Goal: Find specific page/section: Find specific page/section

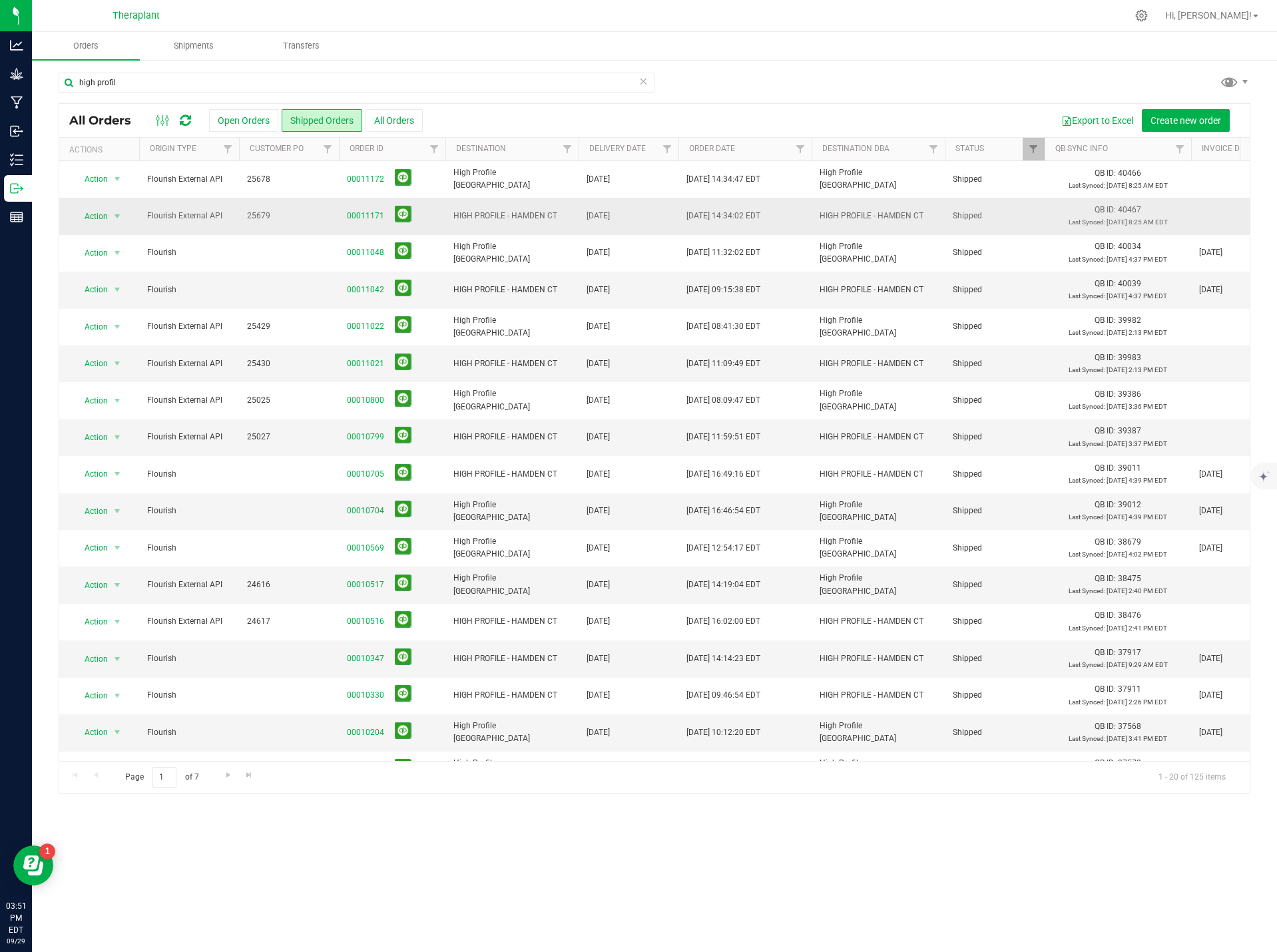
scroll to position [0, 250]
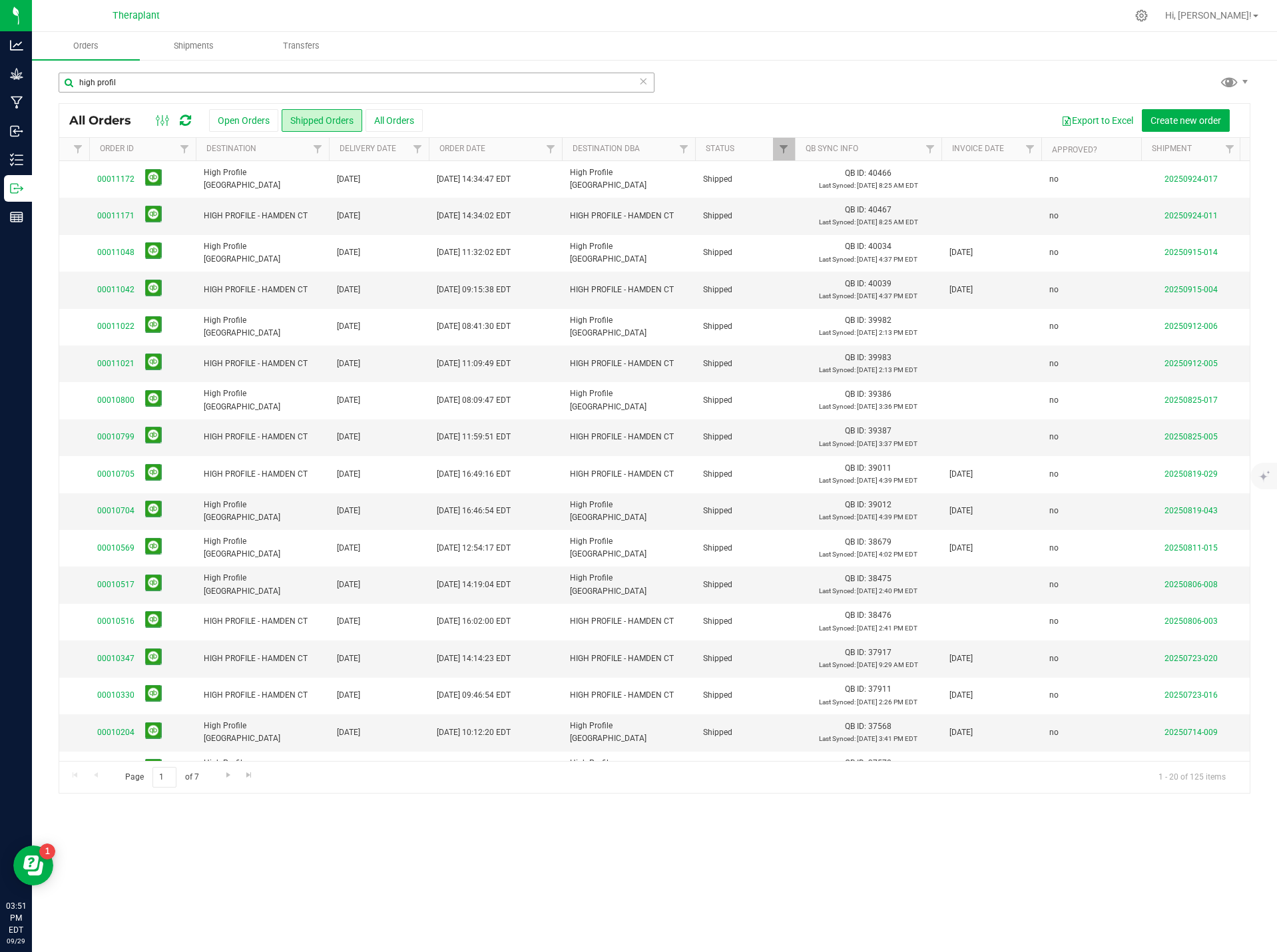
click at [648, 82] on input "high profil" at bounding box center [356, 82] width 596 height 20
click at [645, 82] on icon at bounding box center [643, 80] width 9 height 16
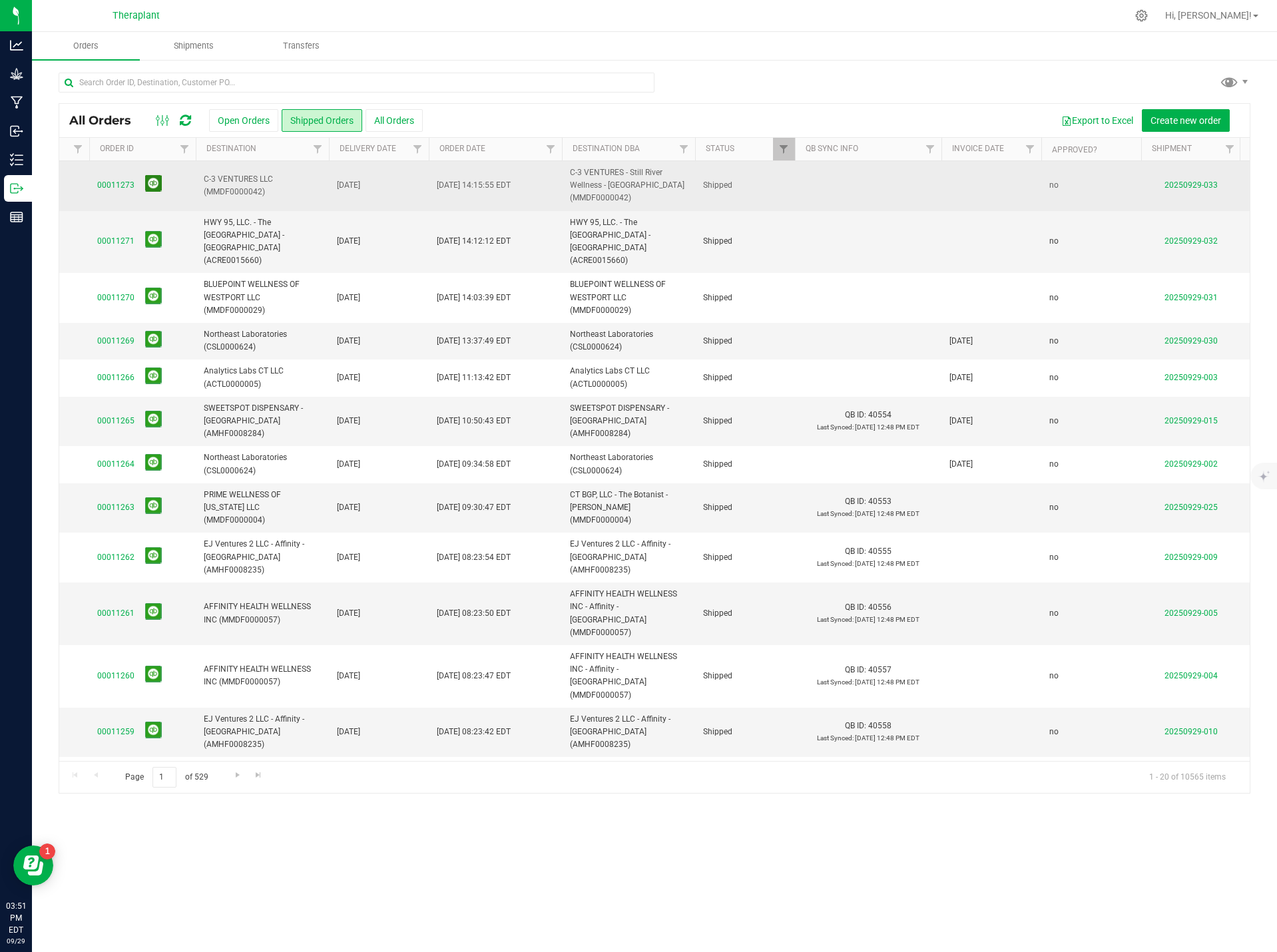
click at [153, 185] on button at bounding box center [154, 183] width 17 height 17
click at [154, 233] on button at bounding box center [154, 239] width 17 height 17
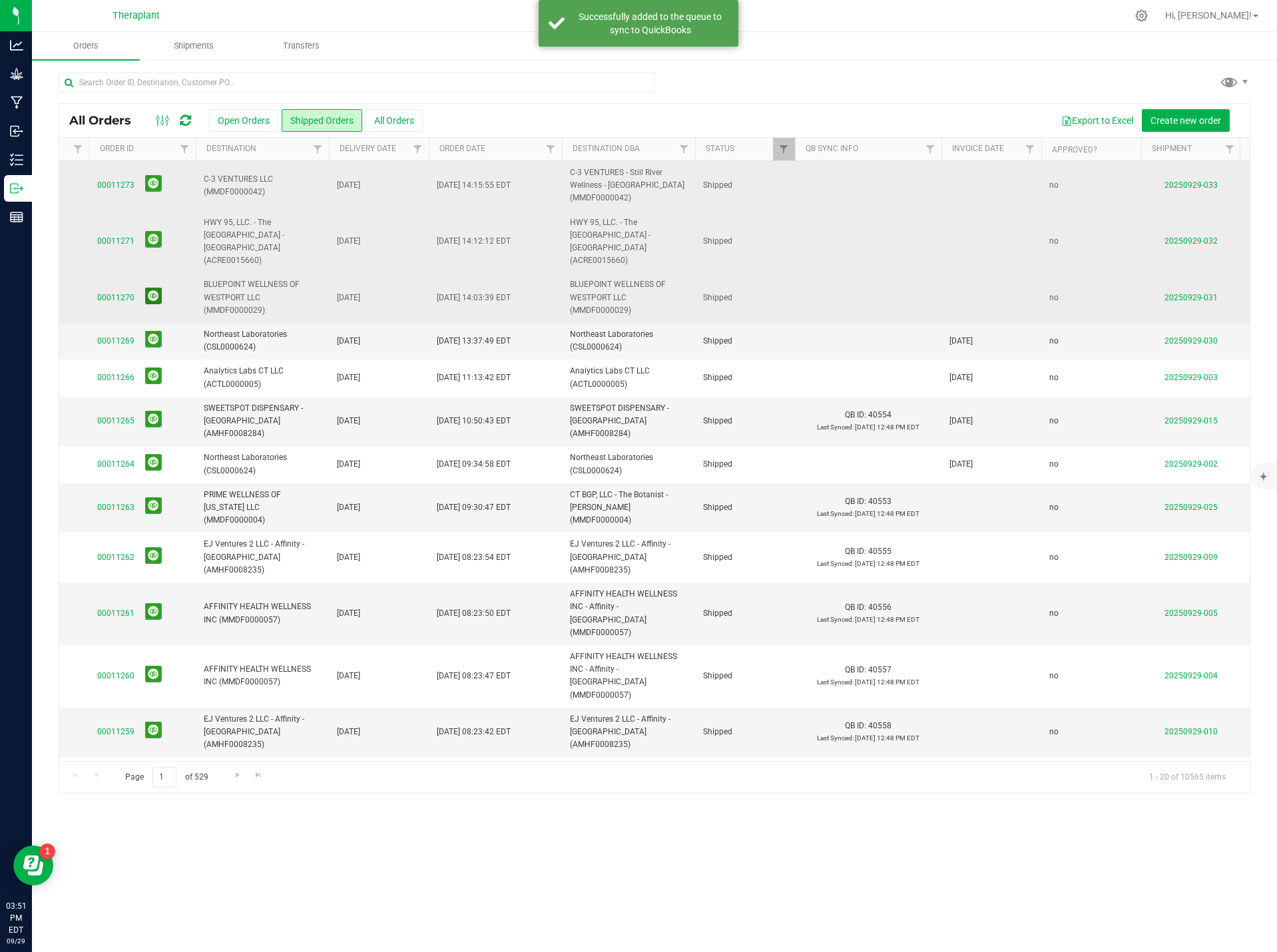
click at [156, 287] on button at bounding box center [154, 295] width 17 height 17
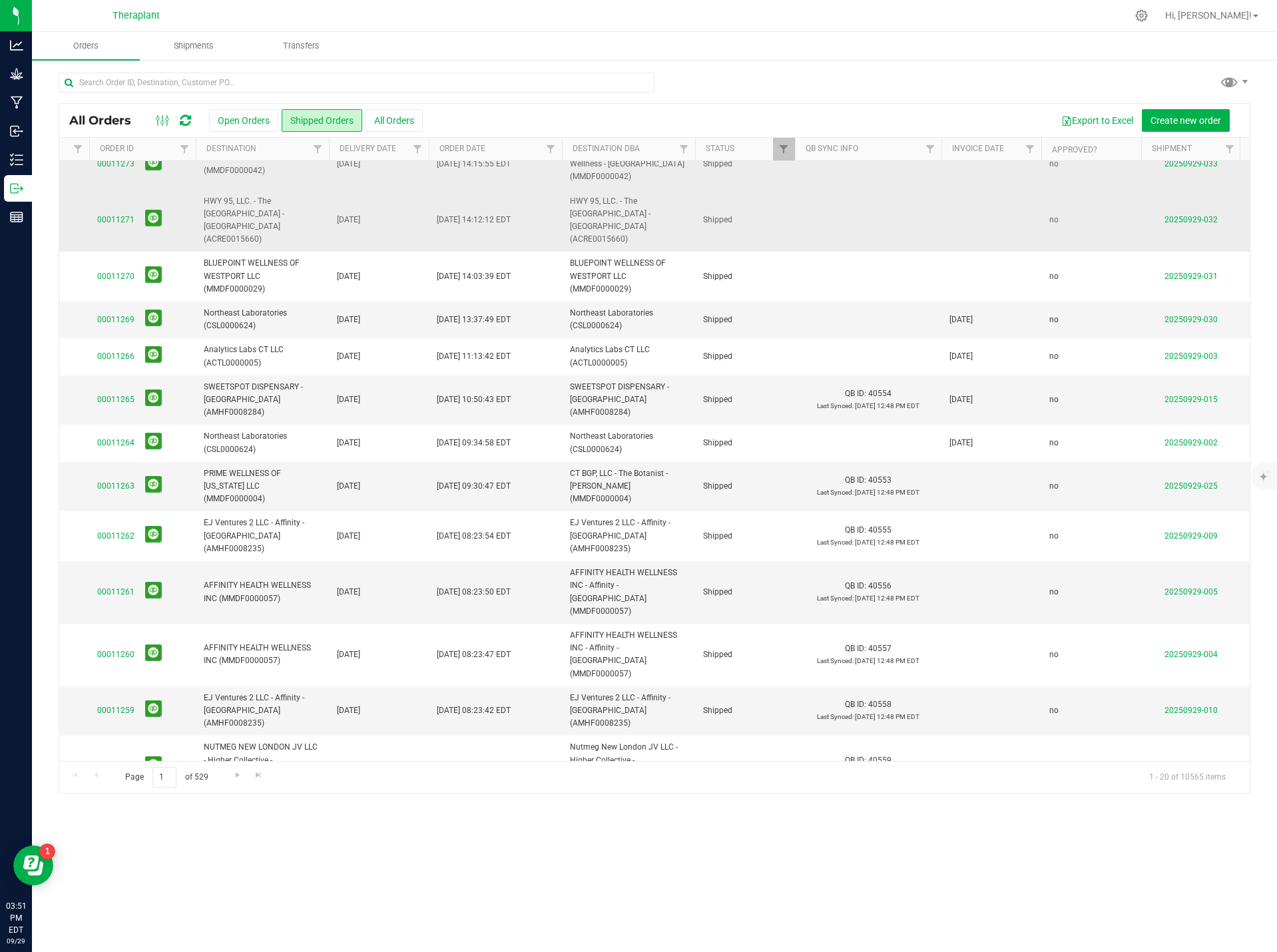
scroll to position [0, 250]
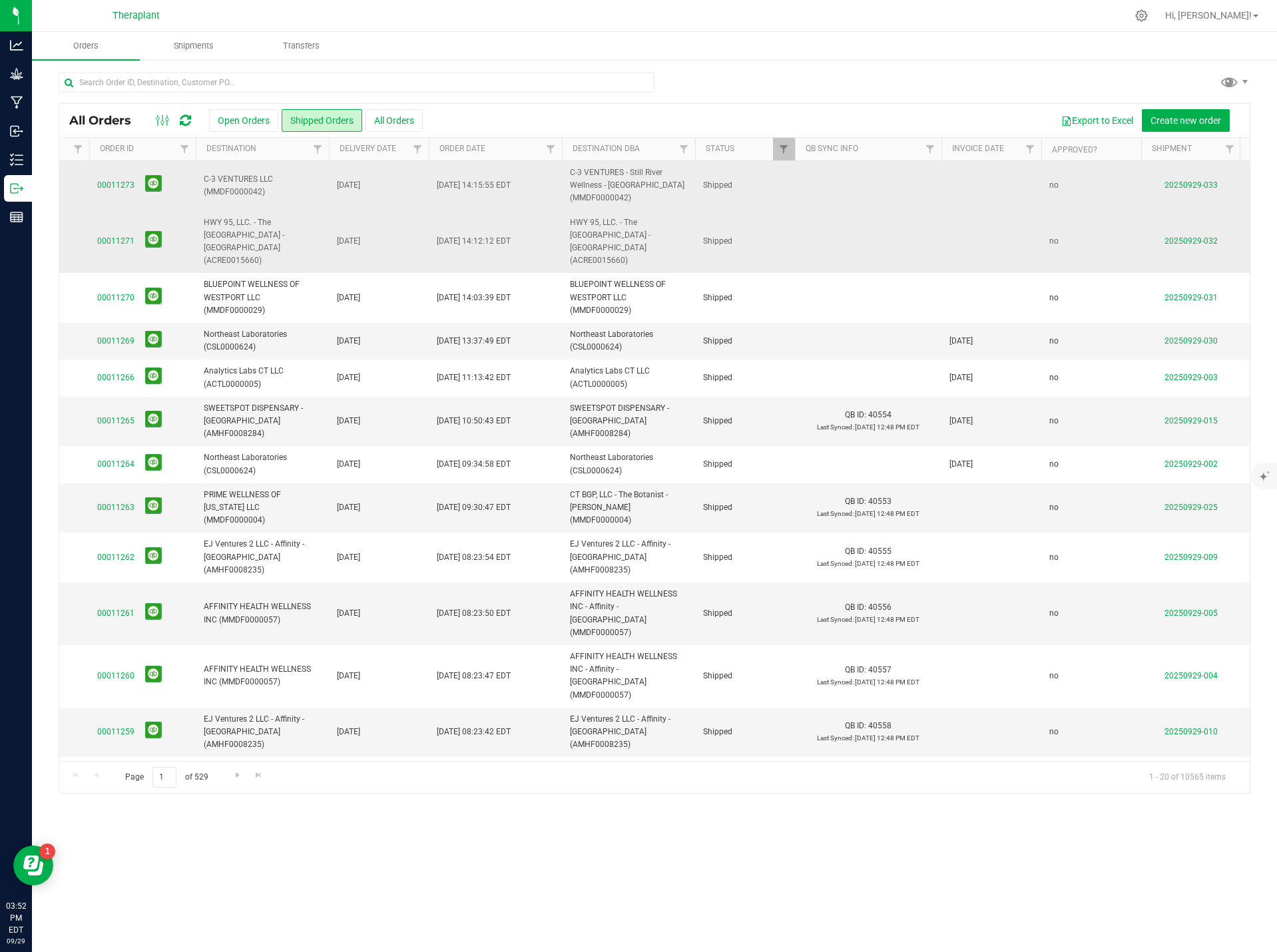
click at [185, 122] on icon at bounding box center [185, 120] width 11 height 14
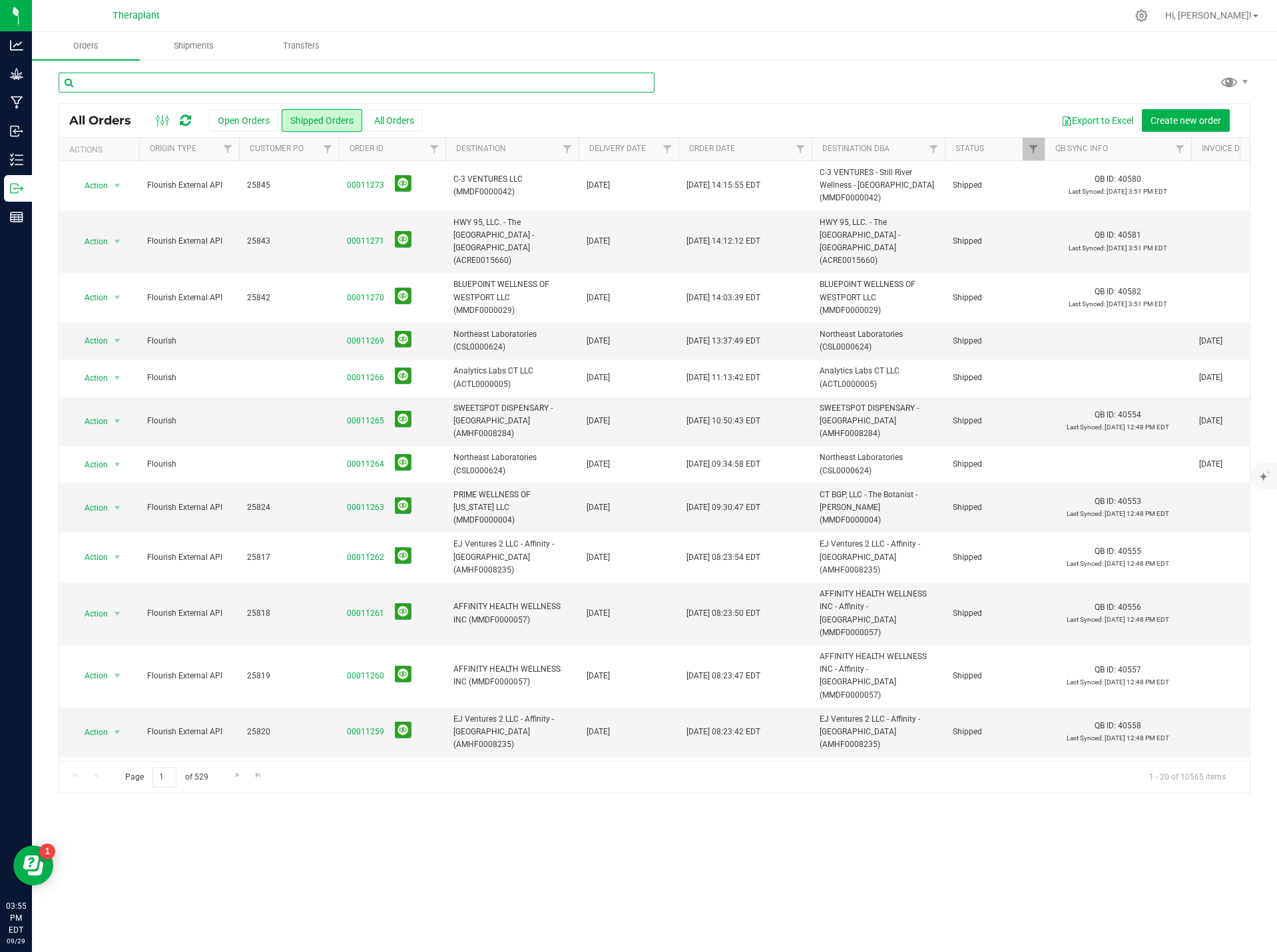
click at [264, 86] on input "text" at bounding box center [356, 82] width 596 height 20
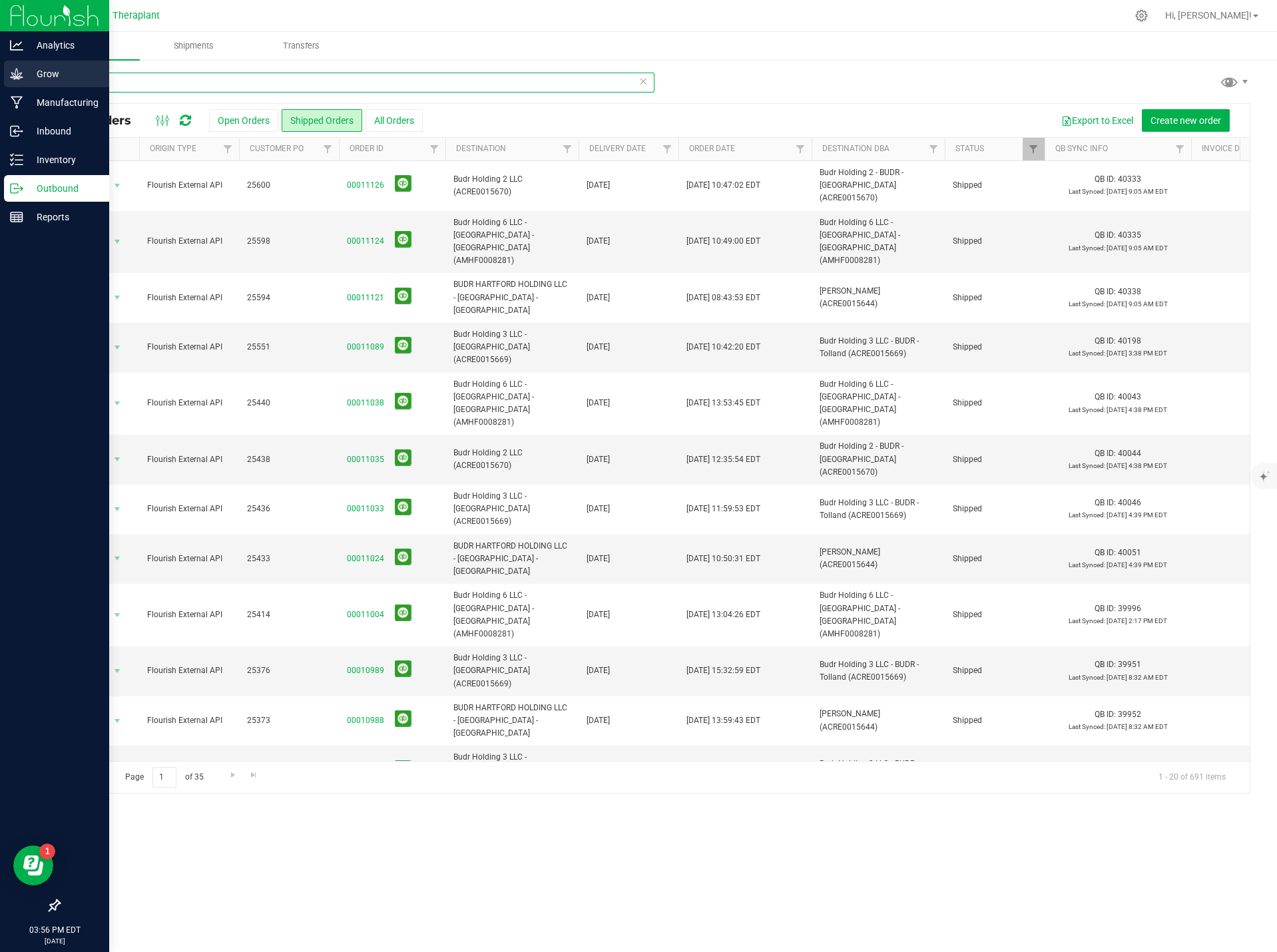
click at [15, 84] on div "Analytics Grow Manufacturing Inbound Inventory Outbound Reports 03:56 PM EDT [D…" at bounding box center [638, 476] width 1277 height 952
type input "botanist"
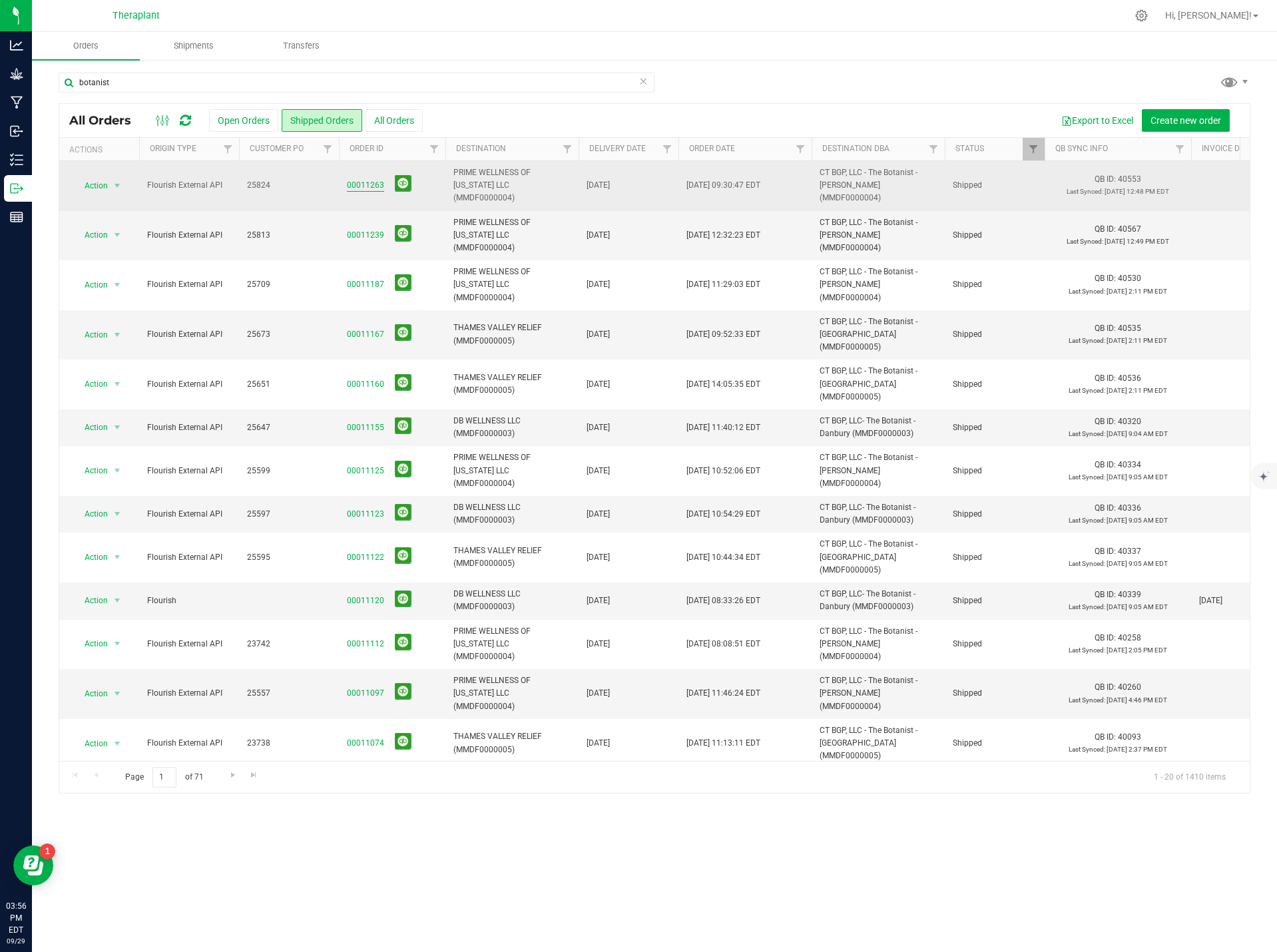
click at [356, 182] on link "00011263" at bounding box center [365, 185] width 37 height 13
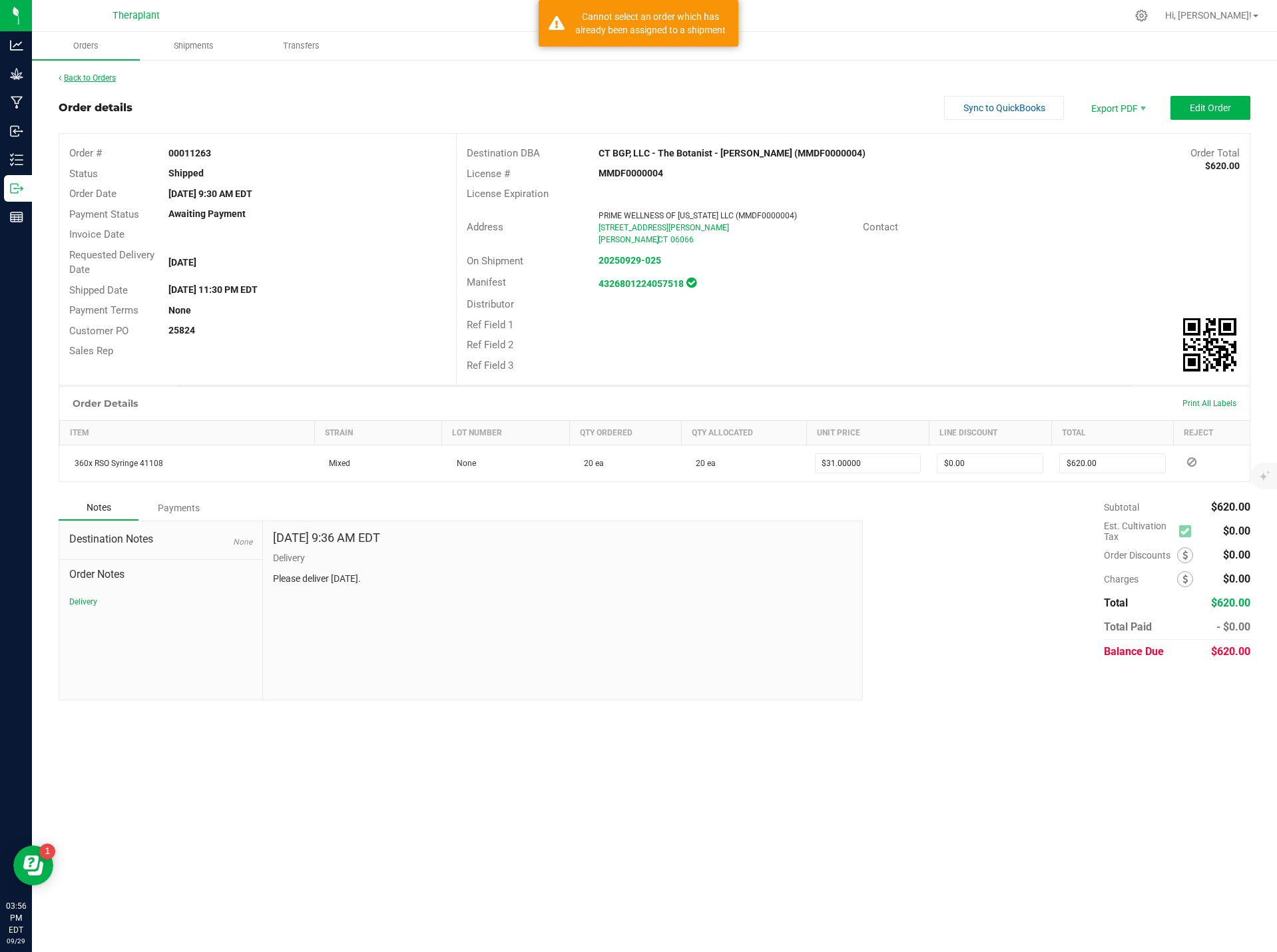
click at [83, 76] on link "Back to Orders" at bounding box center [87, 78] width 57 height 9
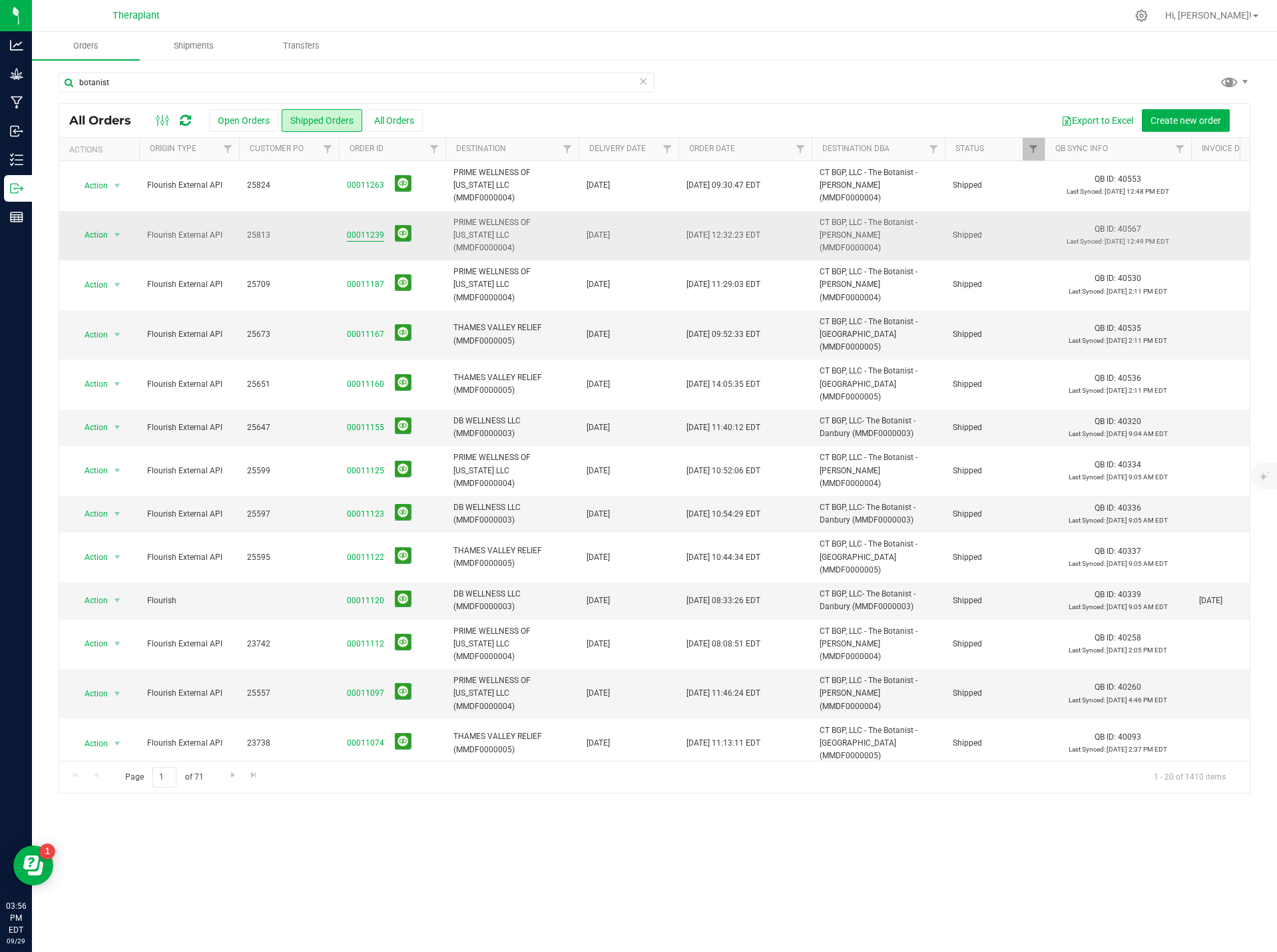
click at [362, 231] on link "00011239" at bounding box center [365, 235] width 37 height 13
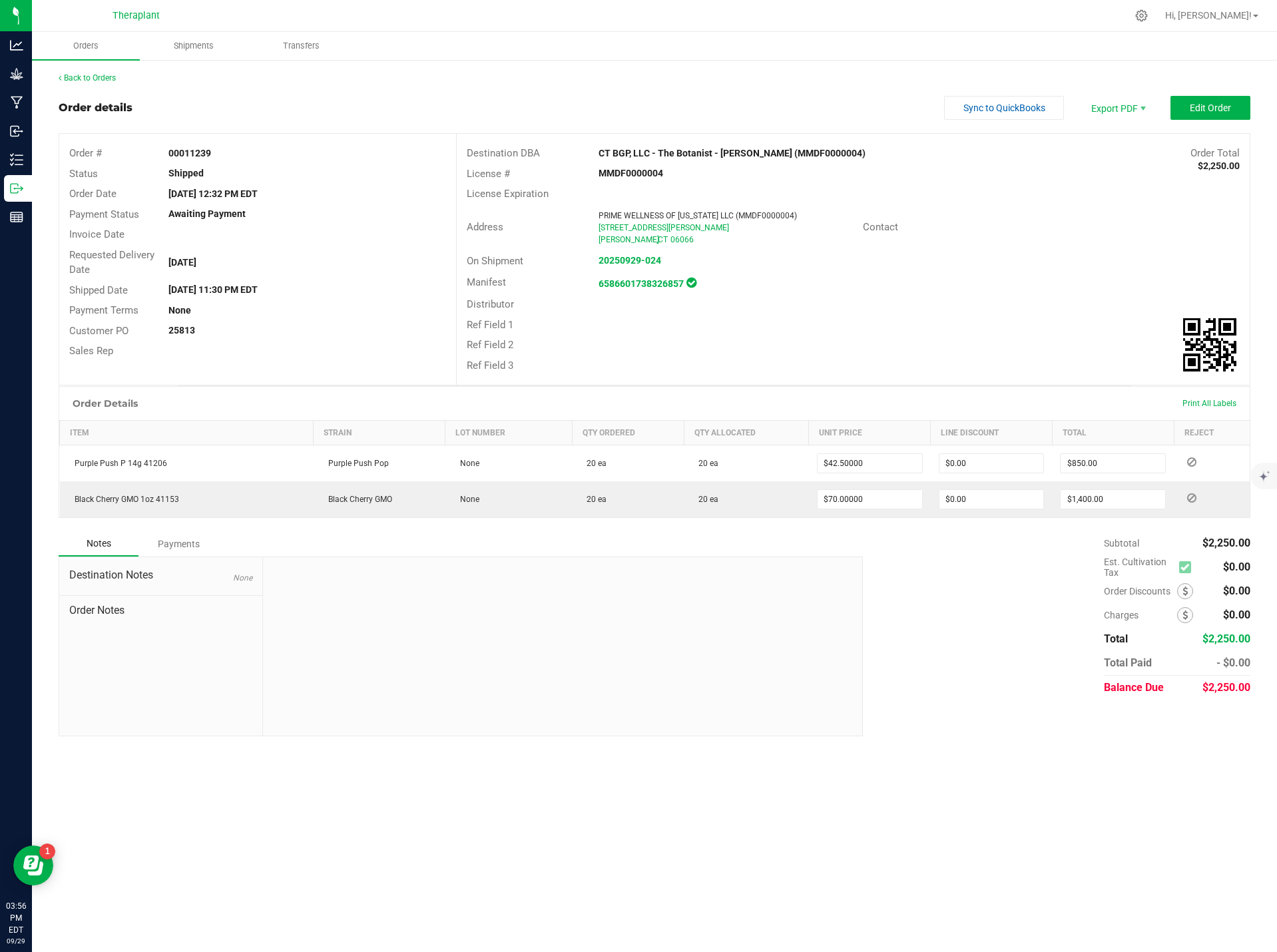
click at [99, 72] on div "Back to Orders" at bounding box center [655, 78] width 1192 height 12
click at [97, 75] on link "Back to Orders" at bounding box center [87, 78] width 57 height 9
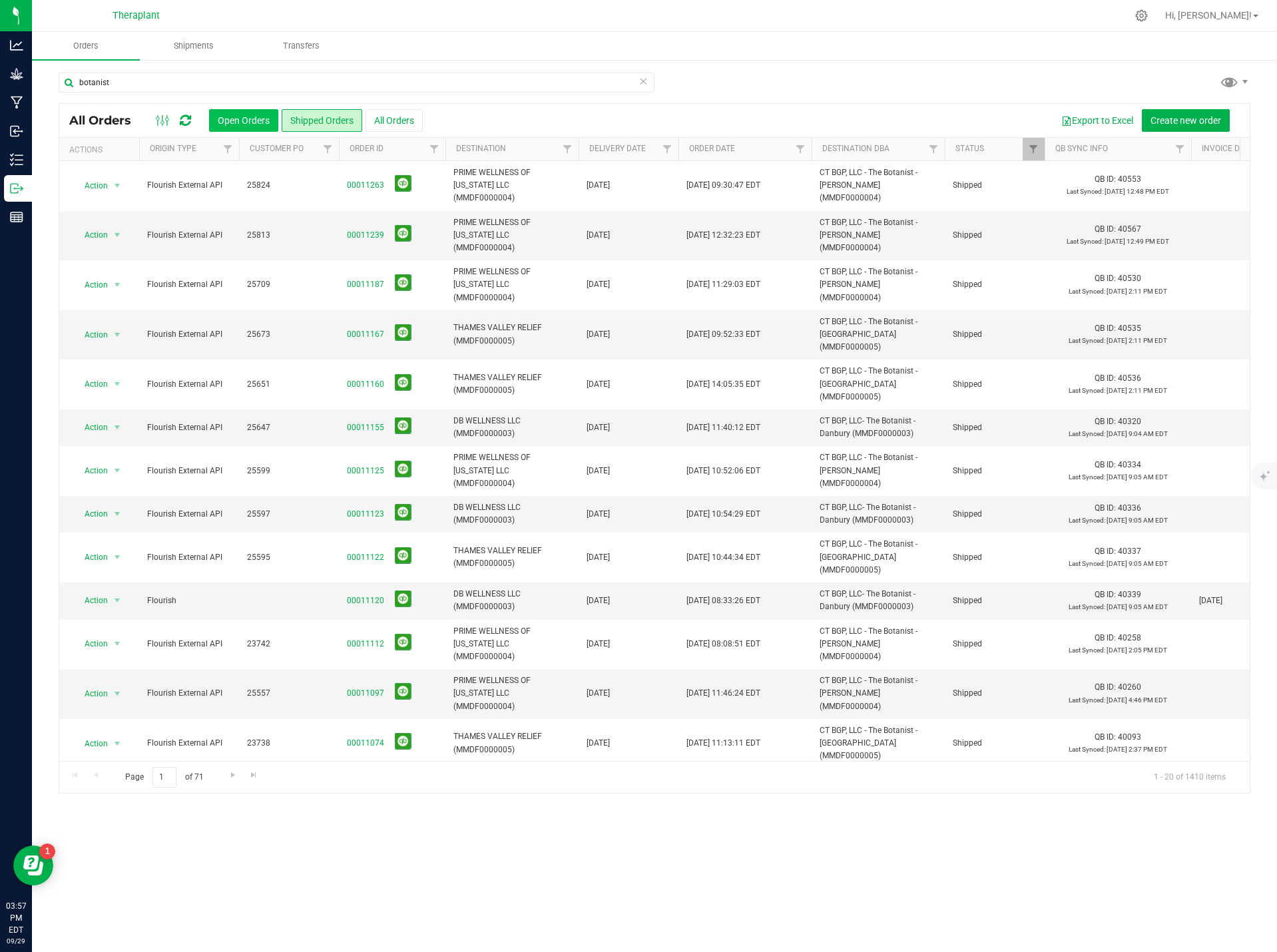
click at [241, 119] on button "Open Orders" at bounding box center [243, 120] width 69 height 22
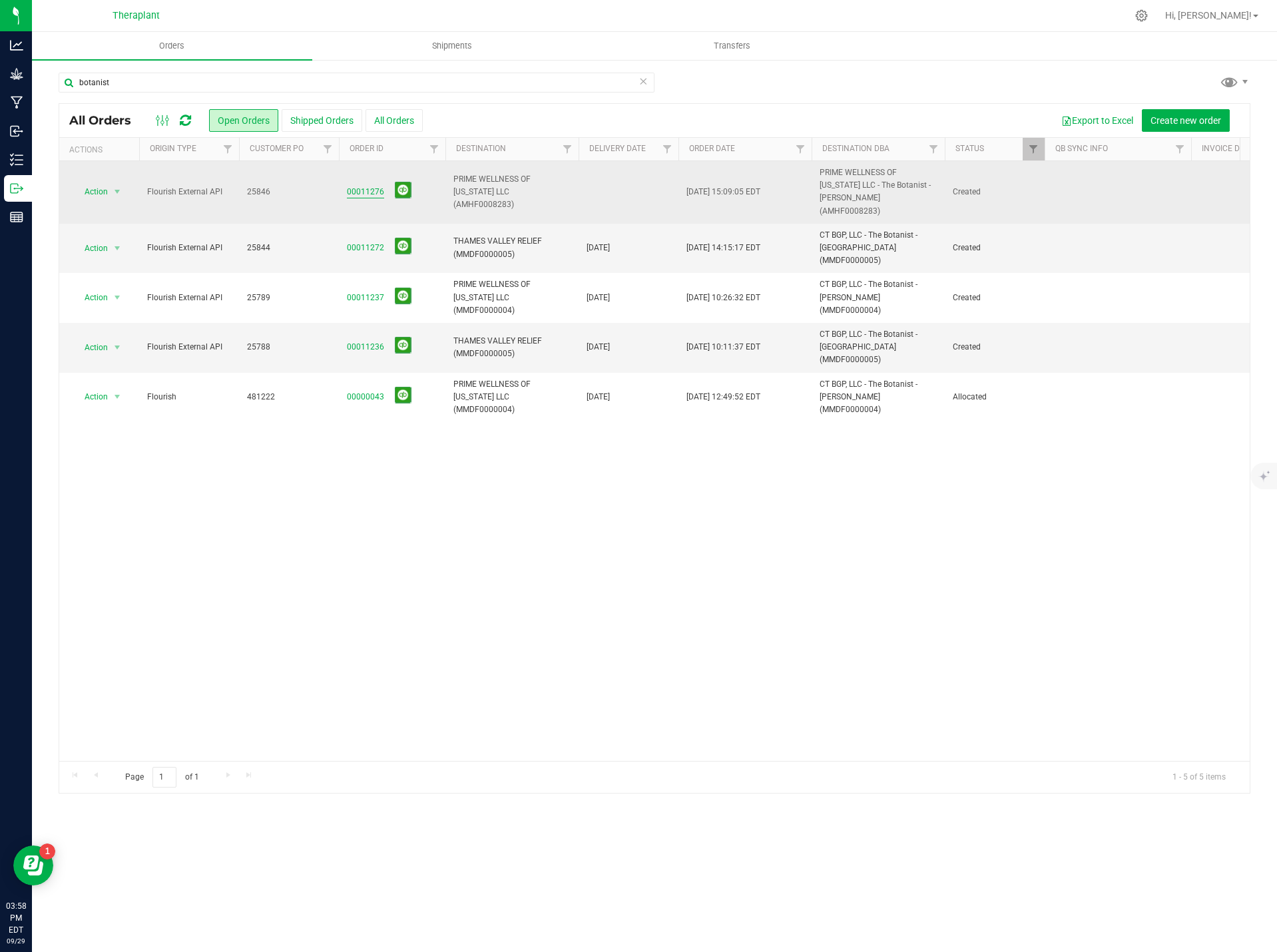
click at [373, 191] on link "00011276" at bounding box center [365, 192] width 37 height 13
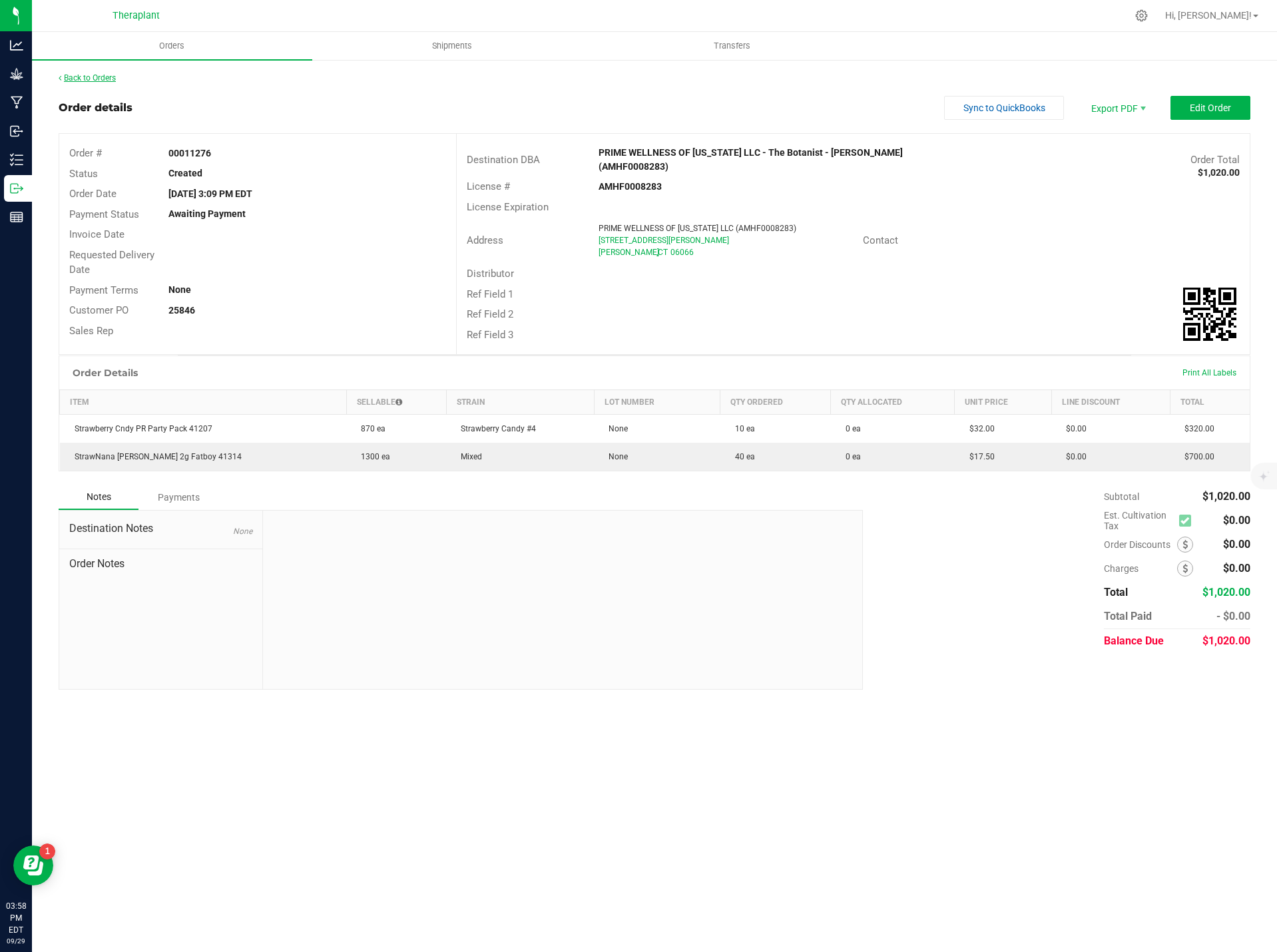
click at [90, 76] on link "Back to Orders" at bounding box center [87, 78] width 57 height 9
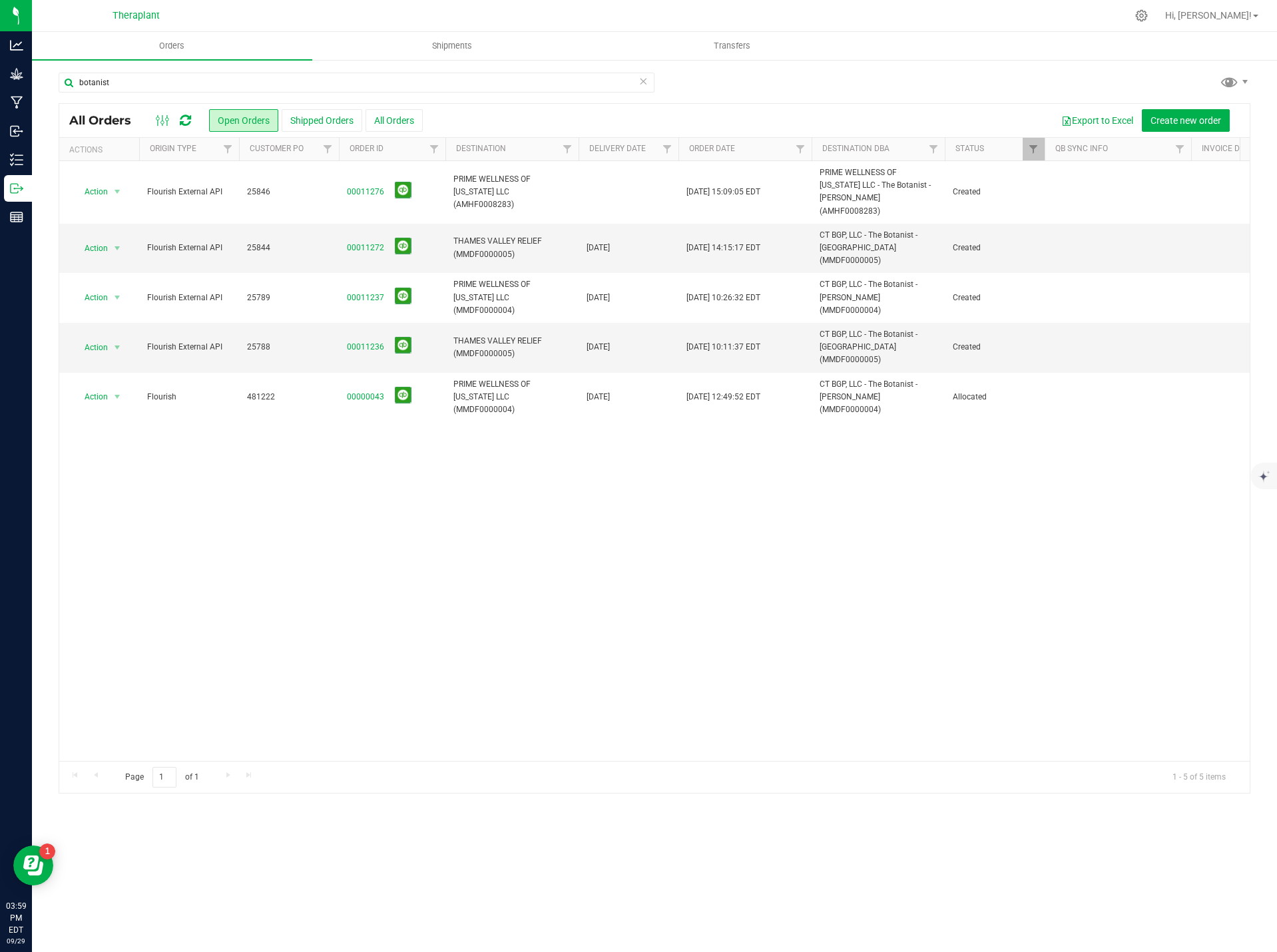
click at [349, 554] on div "Action Action Cancel order Change facility Clone order Edit order Mark as fully…" at bounding box center [655, 460] width 1190 height 600
click at [644, 79] on icon at bounding box center [643, 80] width 9 height 16
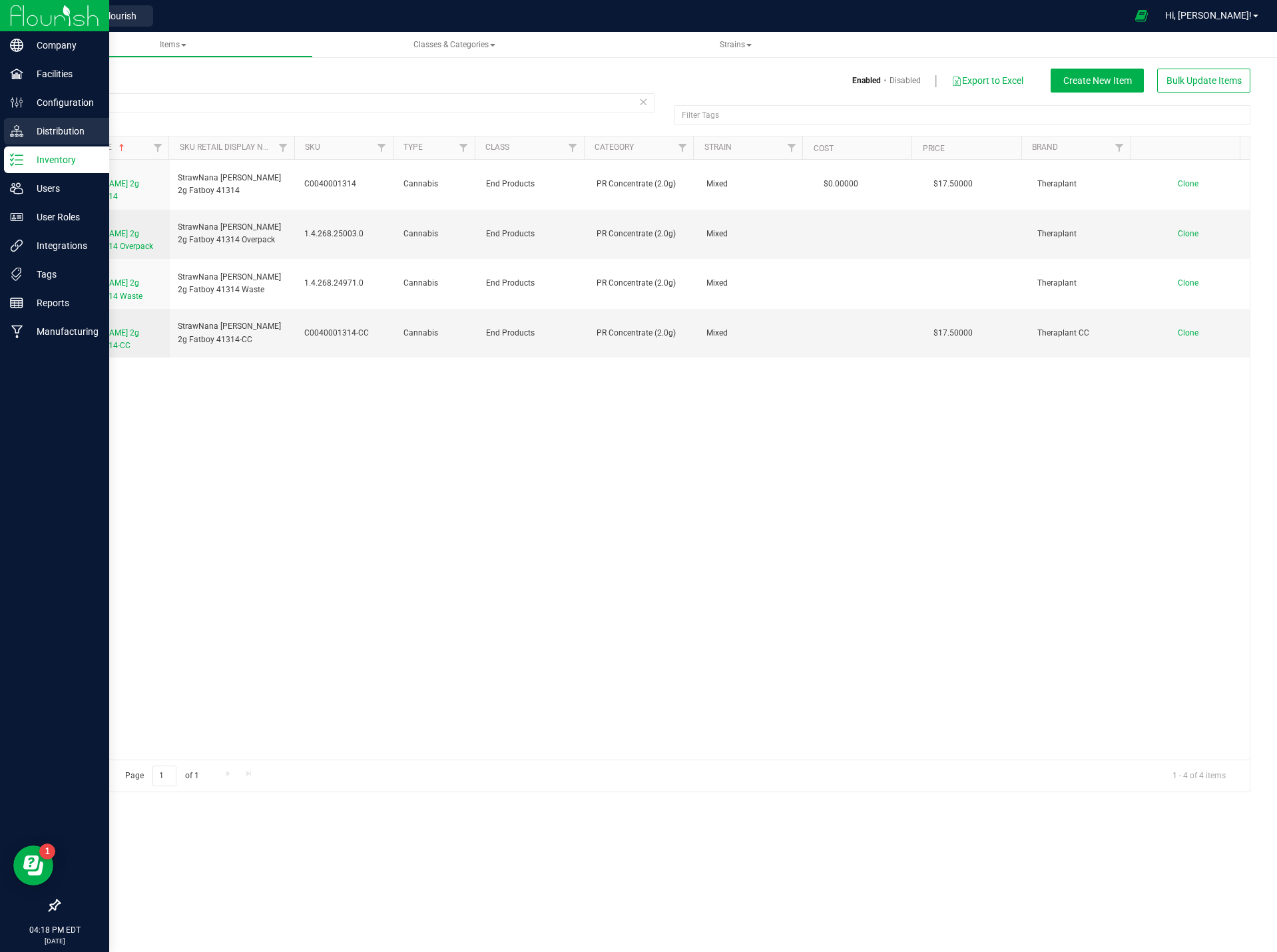
click at [64, 128] on p "Distribution" at bounding box center [63, 131] width 80 height 16
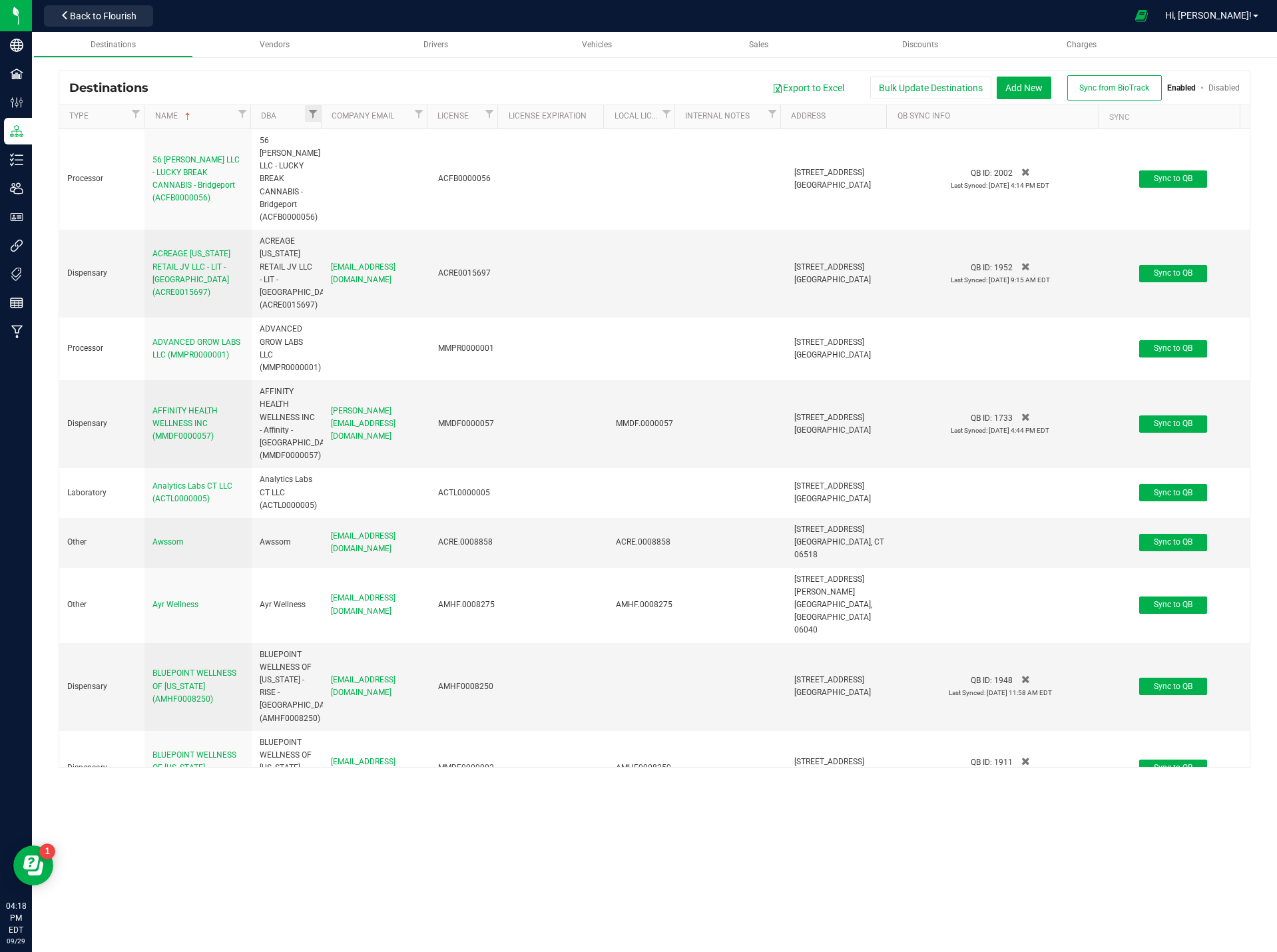
click at [294, 109] on th "DBA" at bounding box center [285, 117] width 70 height 24
click at [308, 114] on span "Filter" at bounding box center [313, 114] width 11 height 11
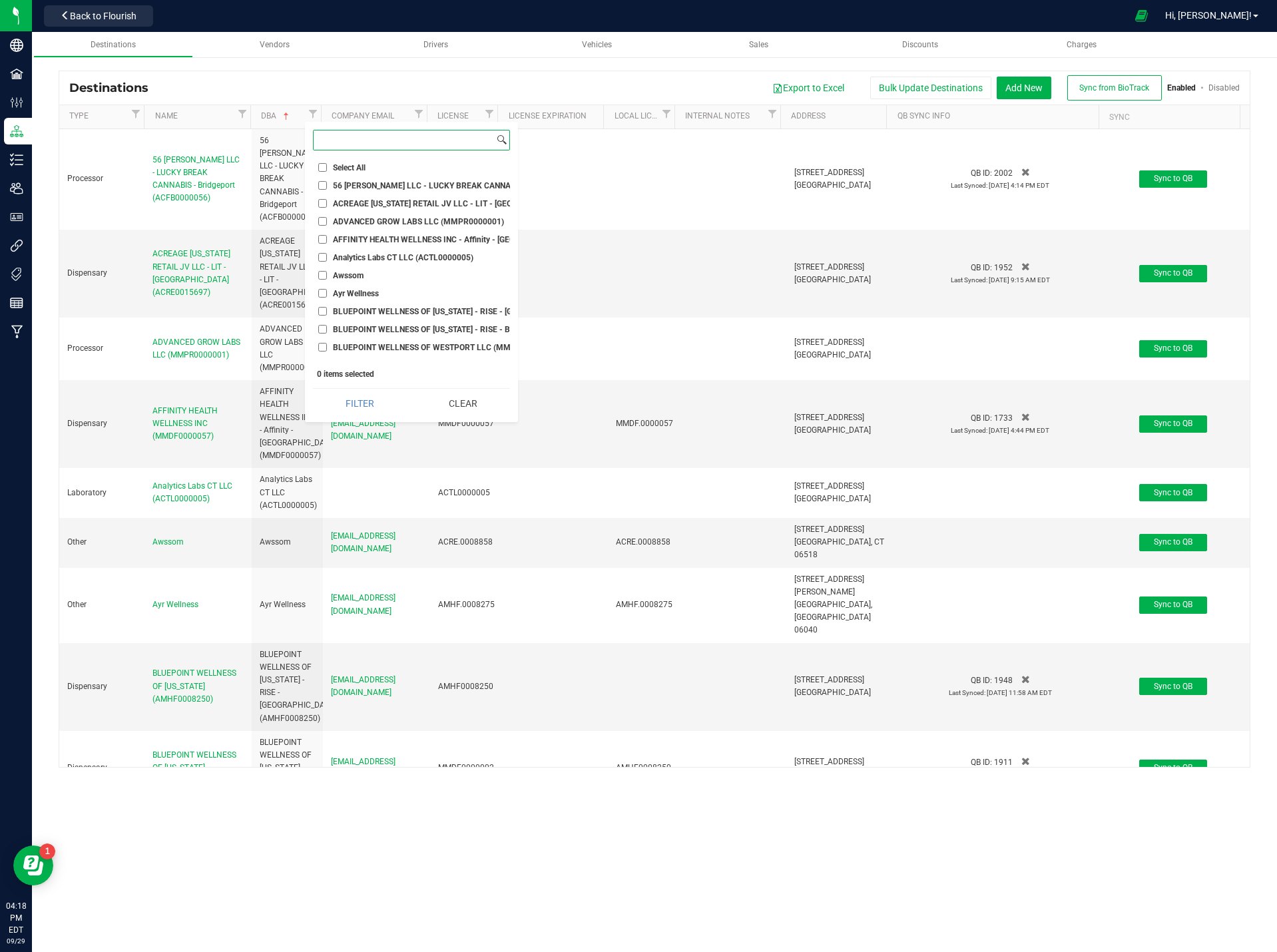
click at [352, 139] on input at bounding box center [404, 140] width 181 height 20
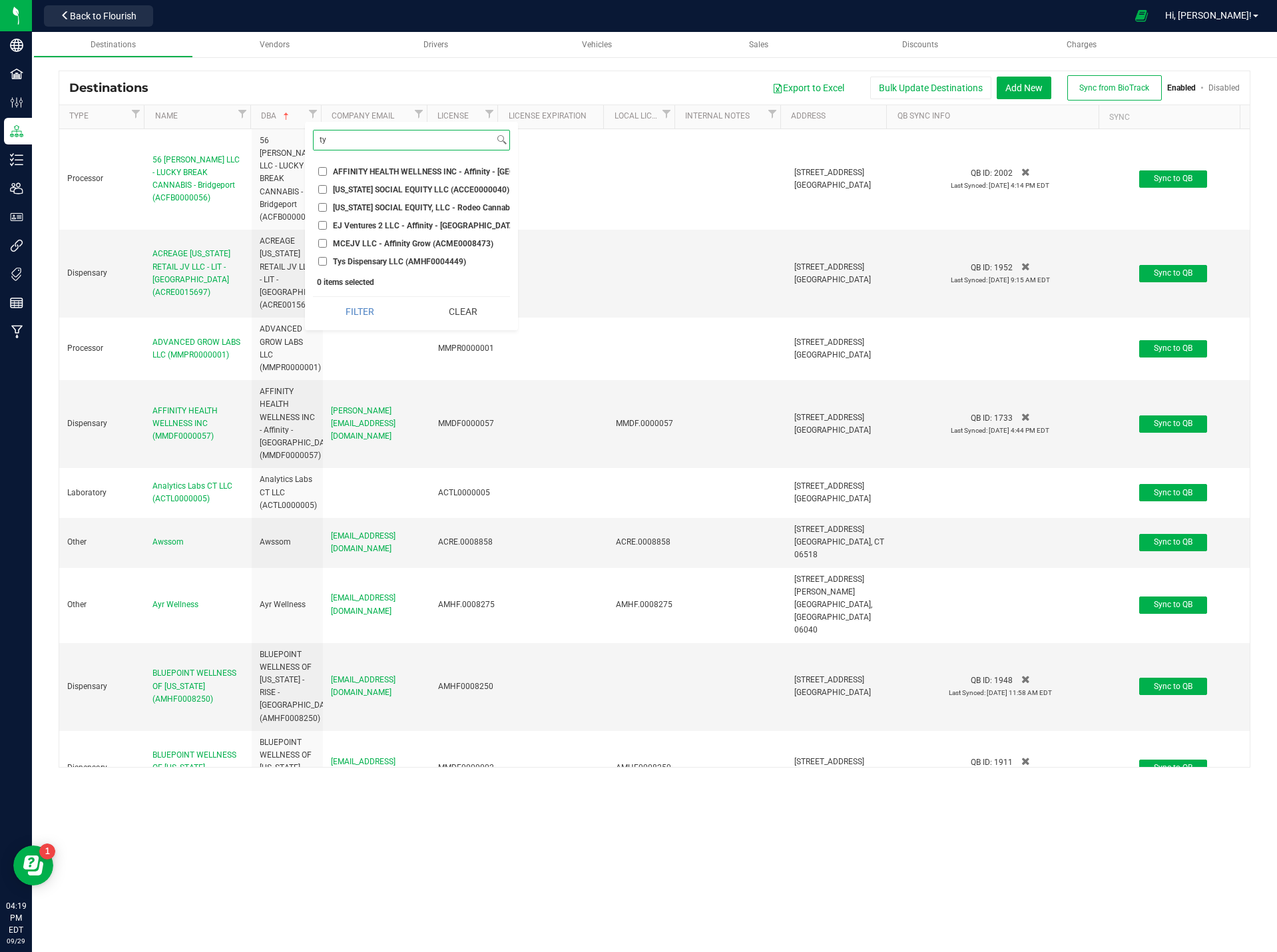
type input "ty"
click at [327, 262] on label "Tys Dispensary LLC (AMHF0004449)" at bounding box center [392, 261] width 148 height 9
click at [327, 262] on input "Tys Dispensary LLC (AMHF0004449)" at bounding box center [323, 261] width 9 height 9
click at [360, 323] on button "Filter" at bounding box center [360, 311] width 94 height 29
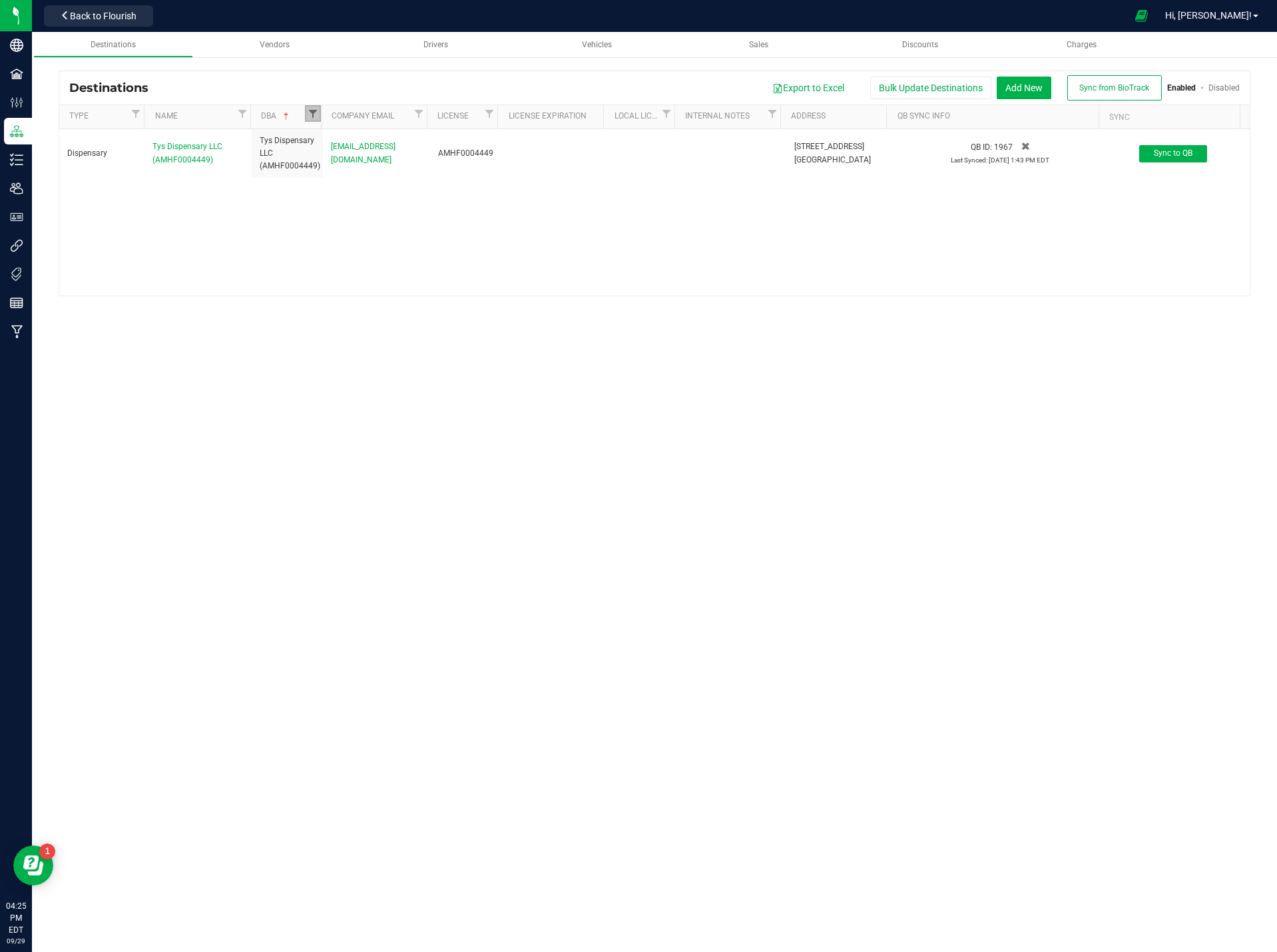
click at [310, 112] on span "Filter" at bounding box center [313, 114] width 11 height 11
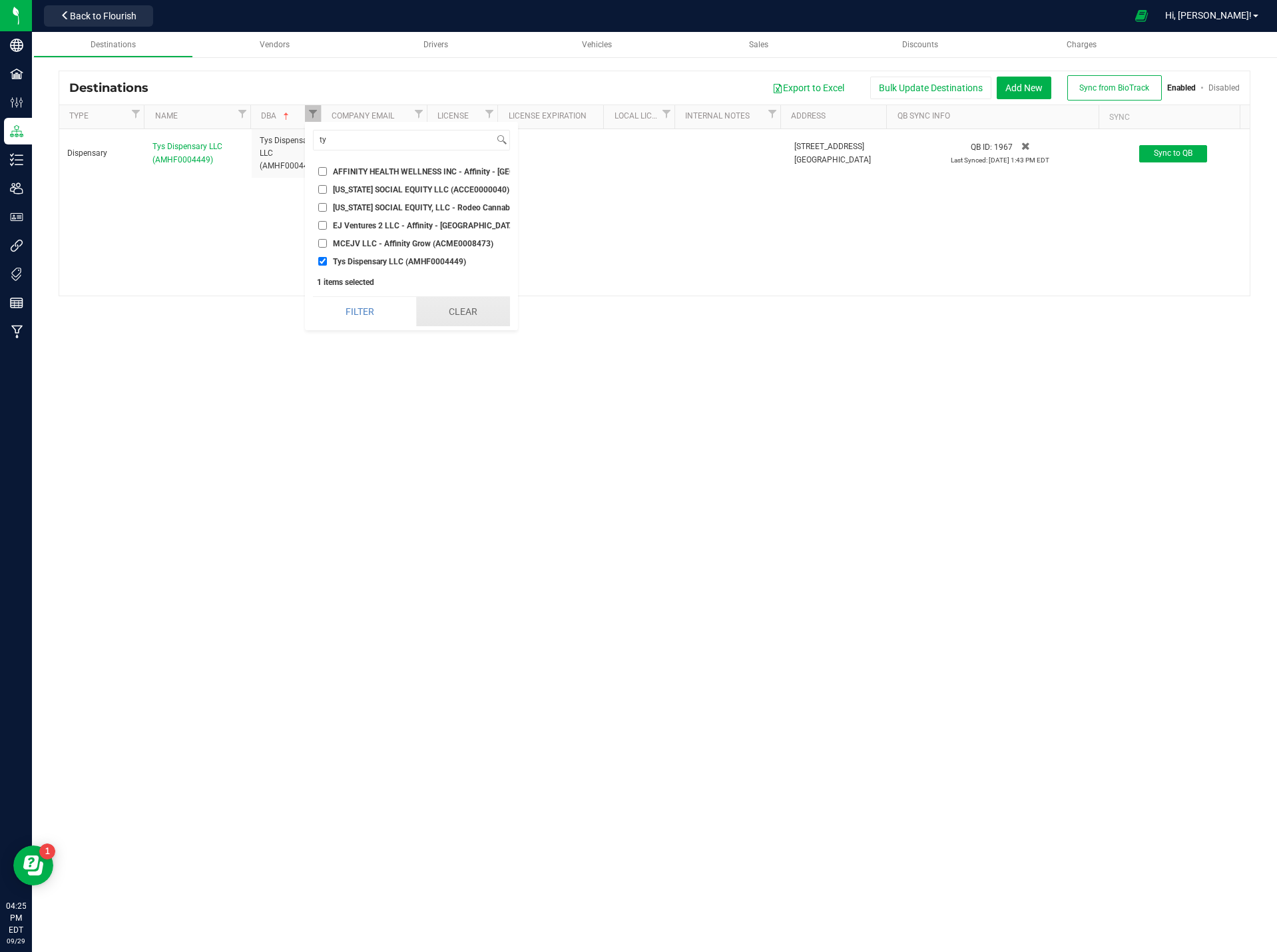
click at [459, 316] on button "Clear" at bounding box center [463, 311] width 94 height 29
checkbox input "false"
